Goal: Task Accomplishment & Management: Manage account settings

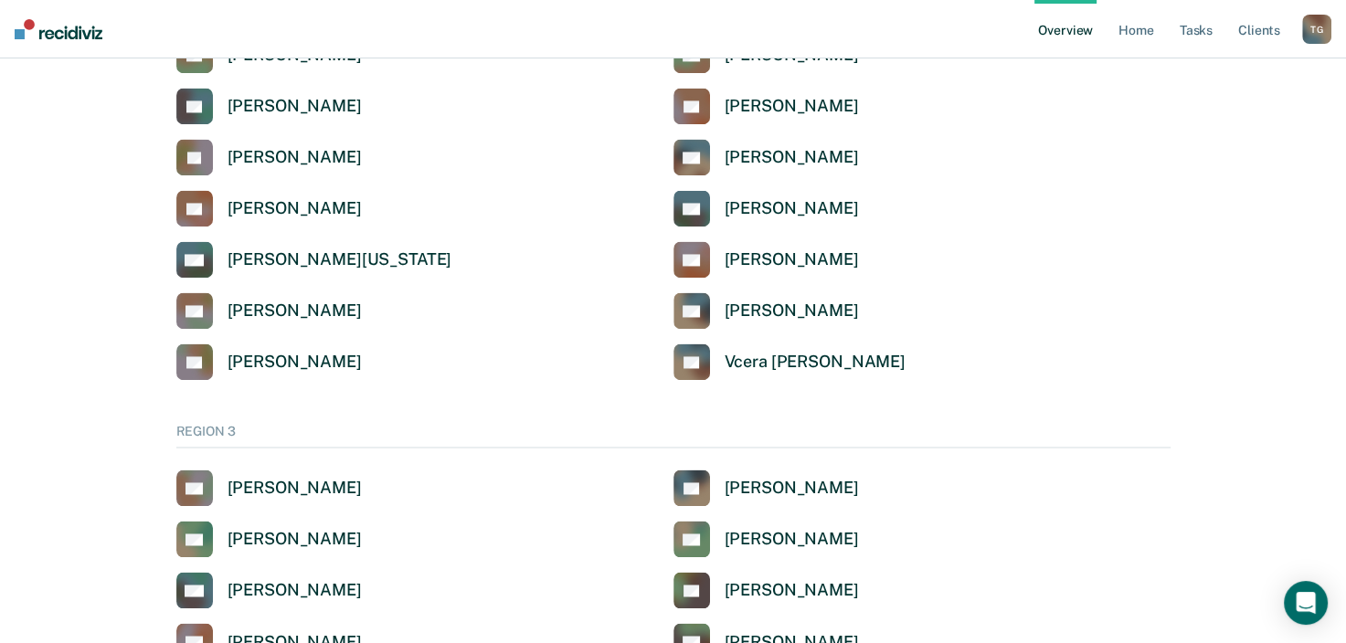
scroll to position [2649, 0]
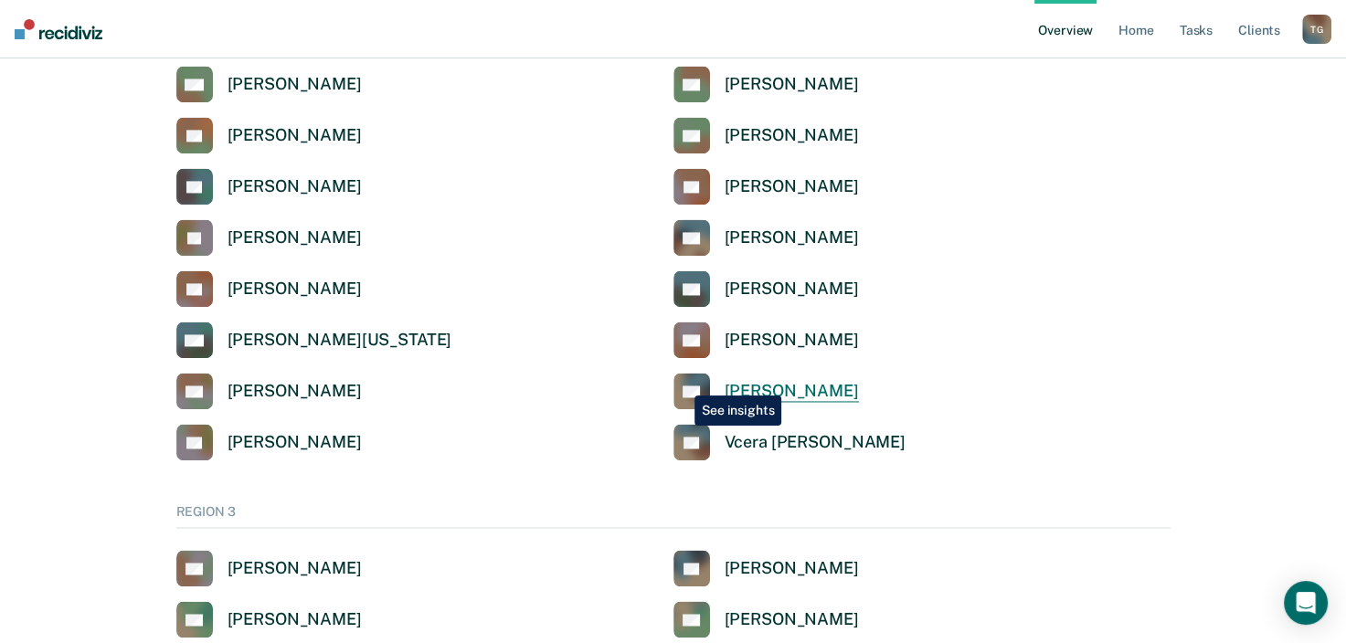
click at [683, 383] on icon at bounding box center [703, 388] width 50 height 48
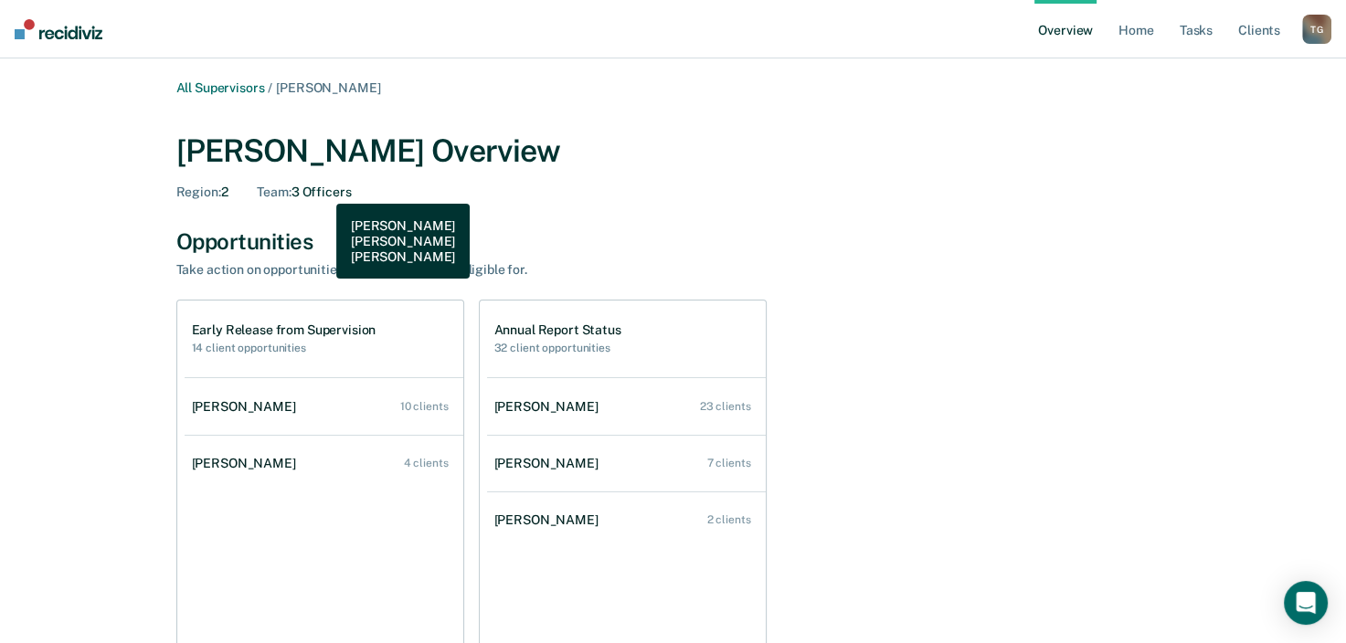
click at [322, 190] on div "Team : 3 Officers" at bounding box center [304, 193] width 94 height 16
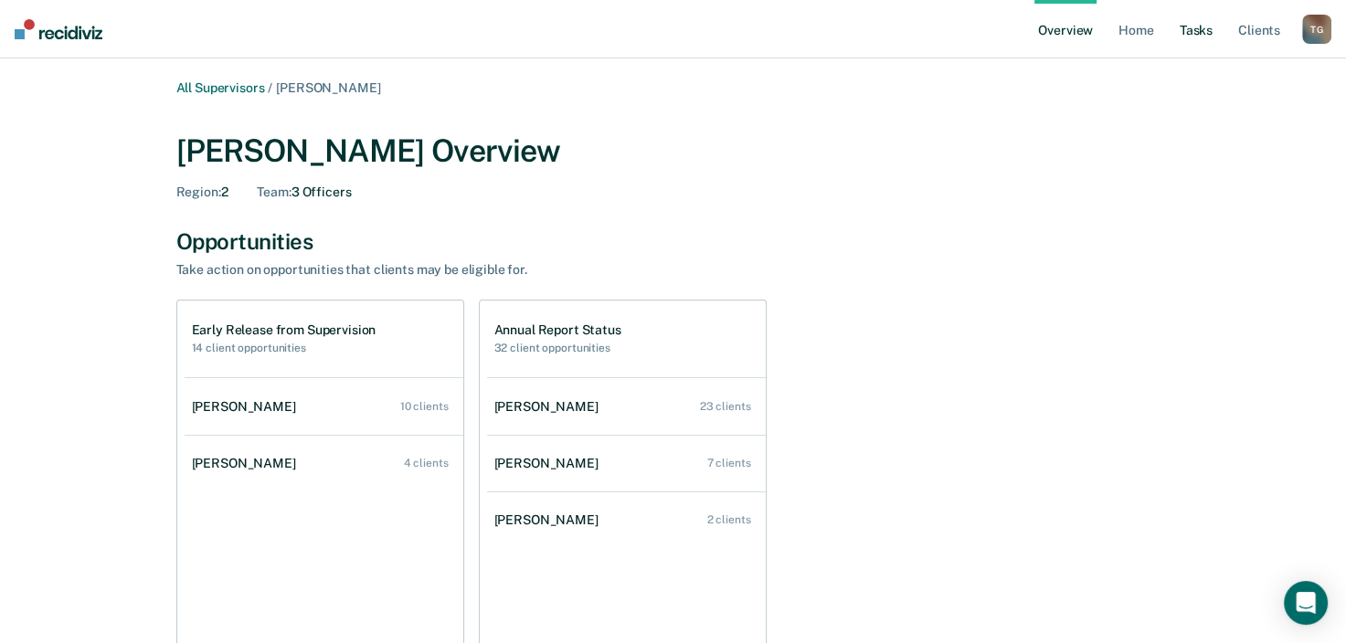
click at [1209, 33] on link "Tasks" at bounding box center [1196, 29] width 40 height 58
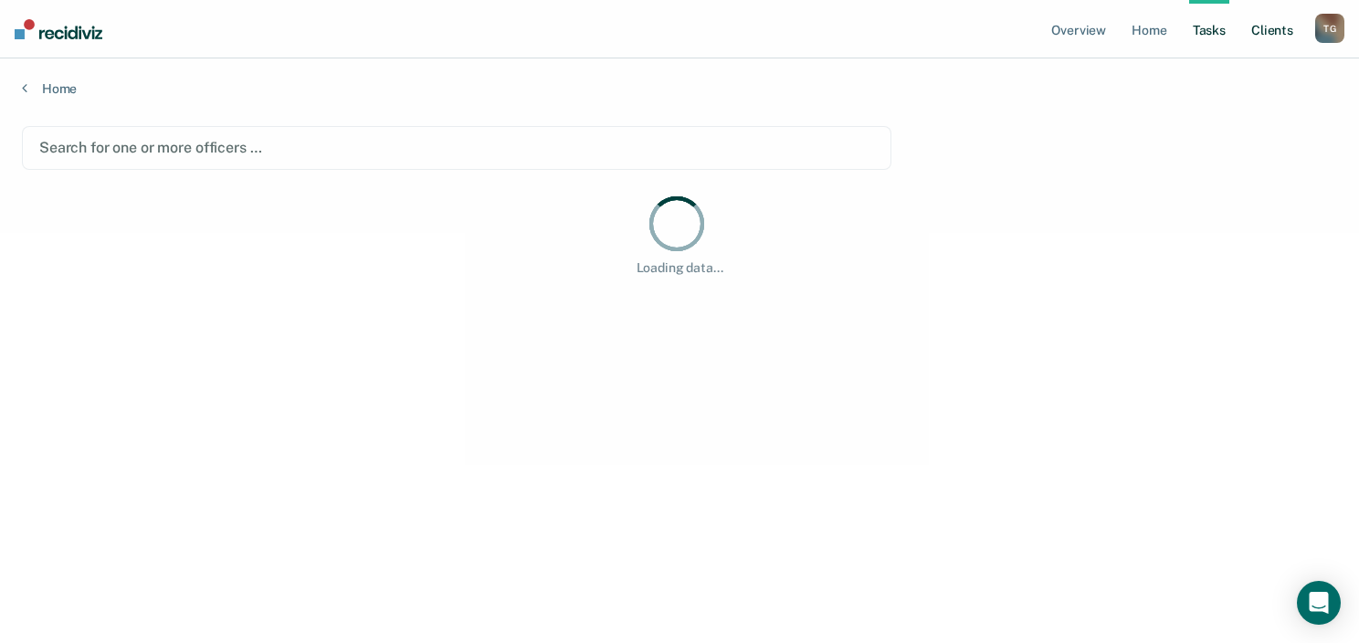
click at [1253, 29] on link "Client s" at bounding box center [1272, 29] width 49 height 58
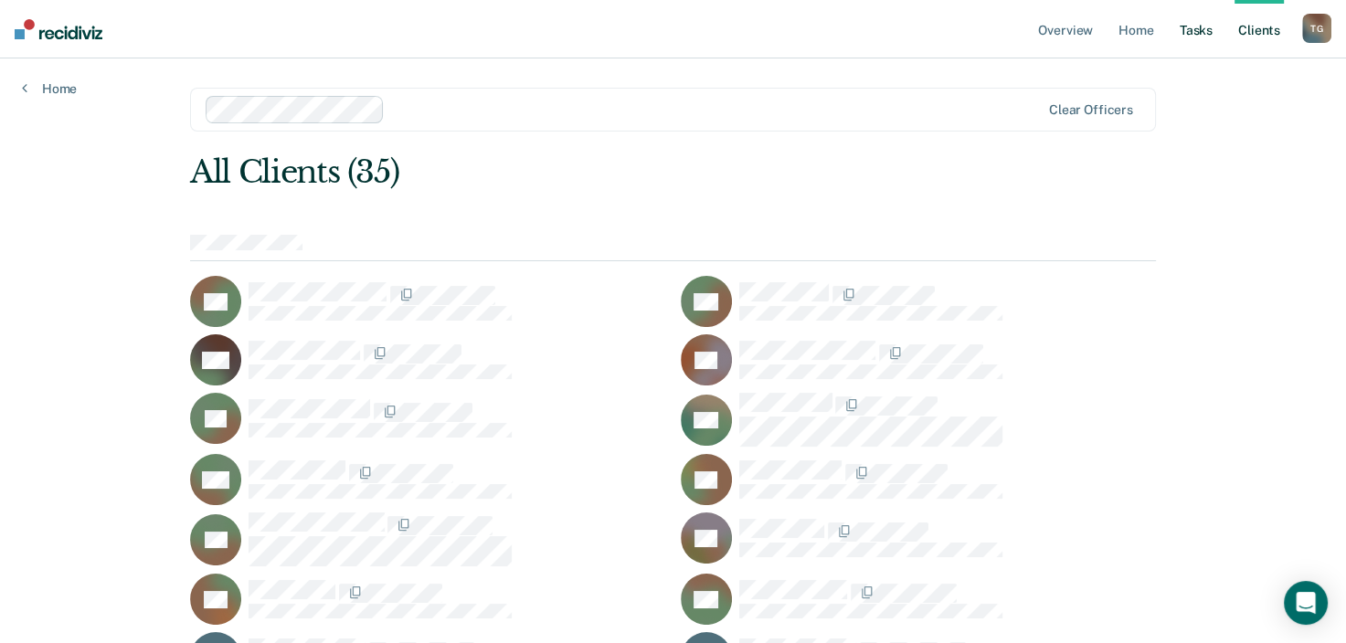
click at [1203, 33] on link "Tasks" at bounding box center [1196, 29] width 40 height 58
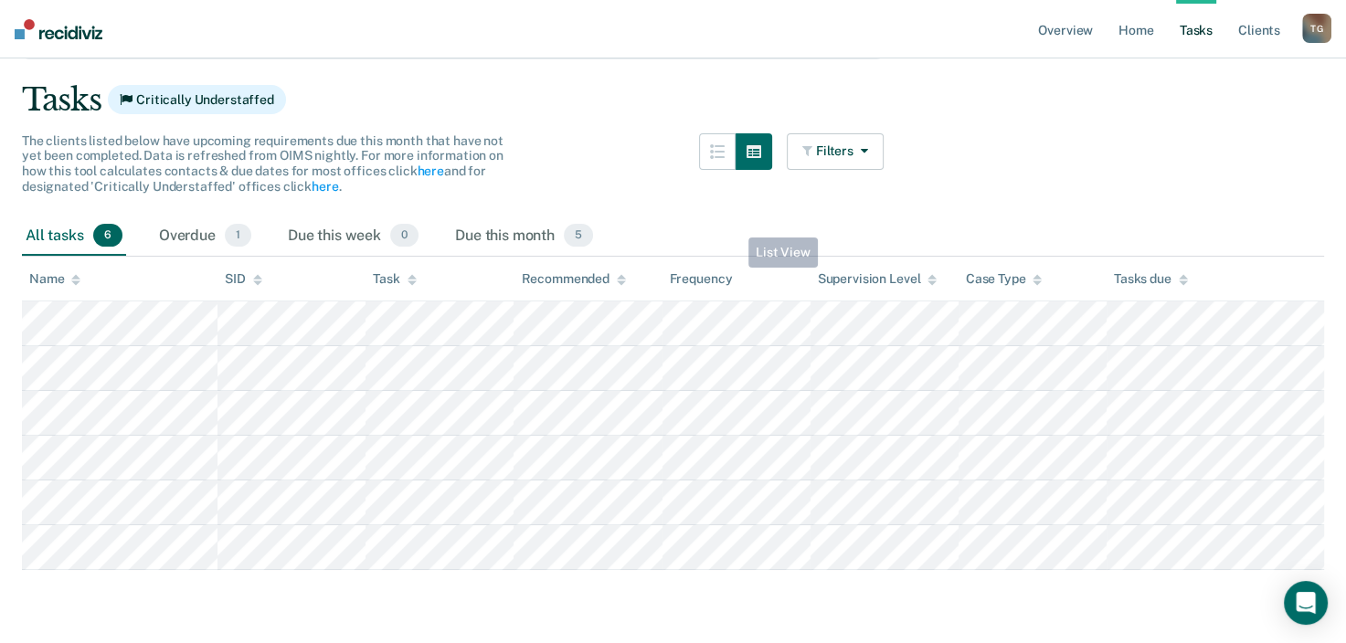
scroll to position [146, 0]
click at [194, 217] on div "Overdue 1" at bounding box center [205, 237] width 100 height 40
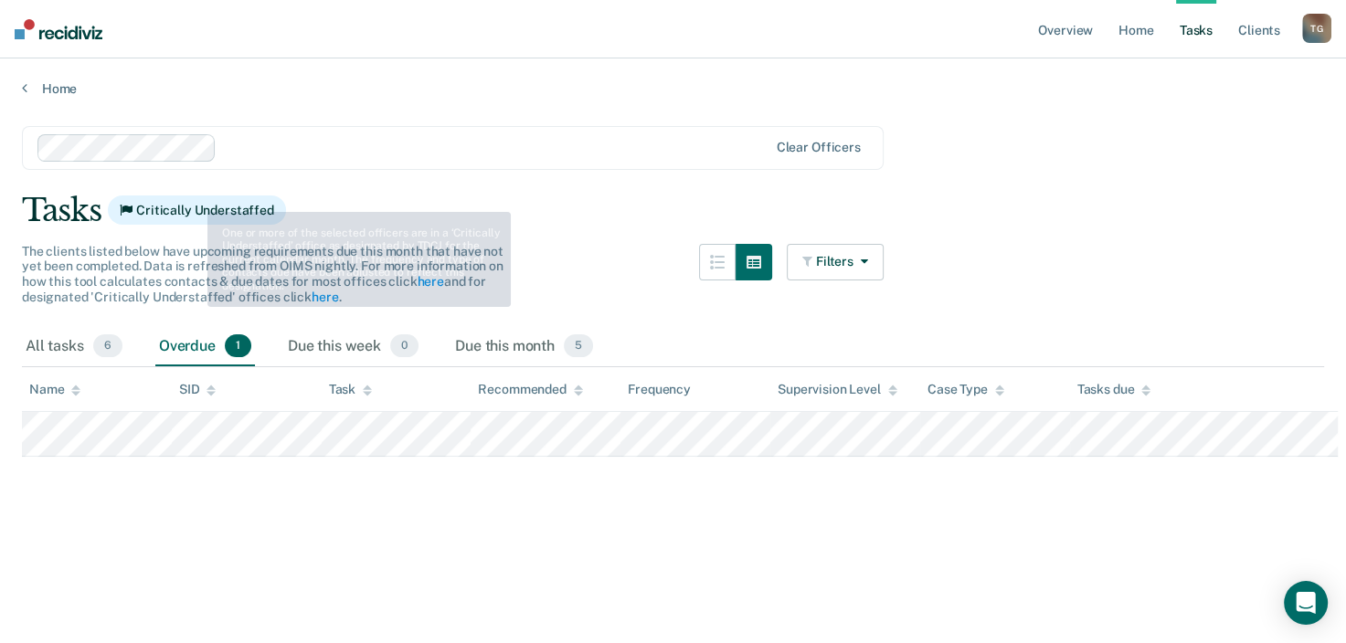
scroll to position [0, 0]
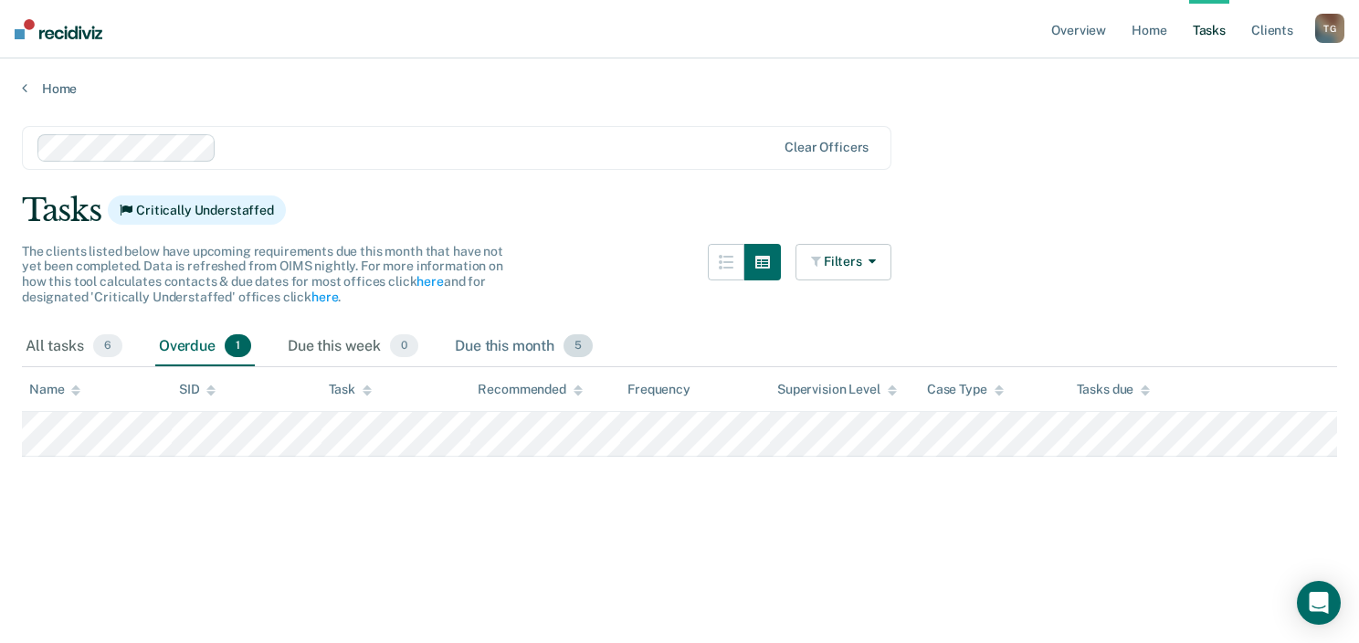
click at [485, 336] on div "Due this month 5" at bounding box center [523, 347] width 145 height 40
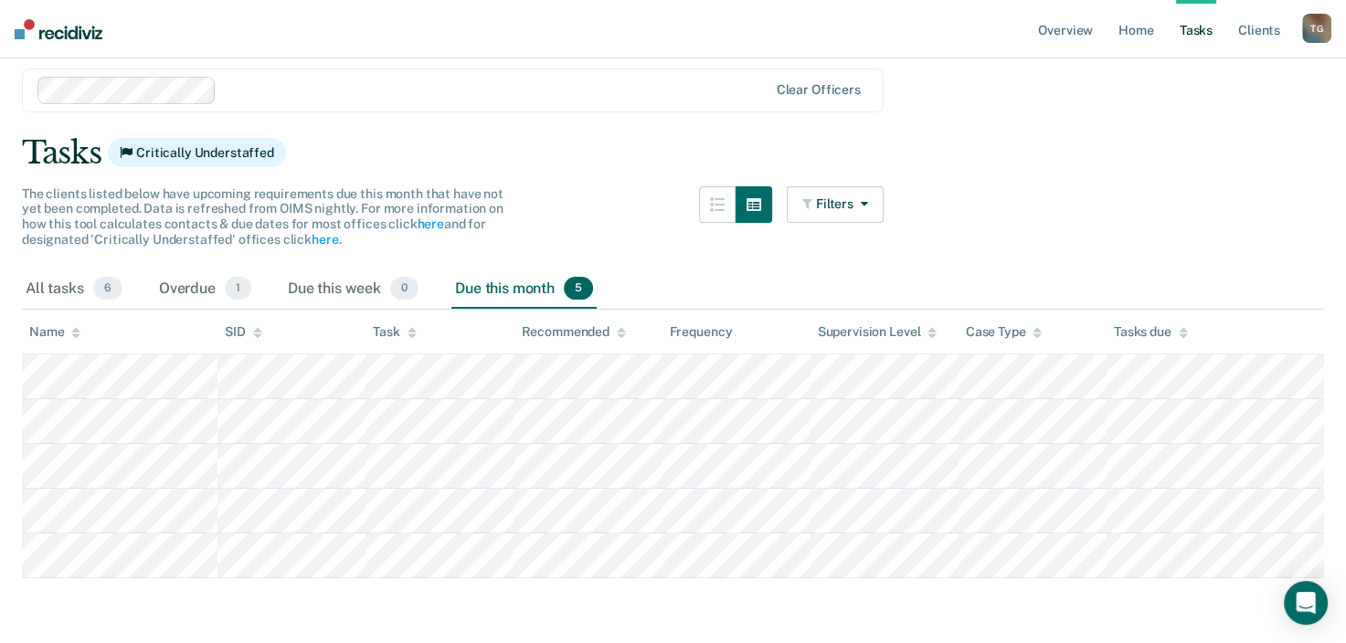
scroll to position [102, 0]
